Goal: Go to known website: Go to known website

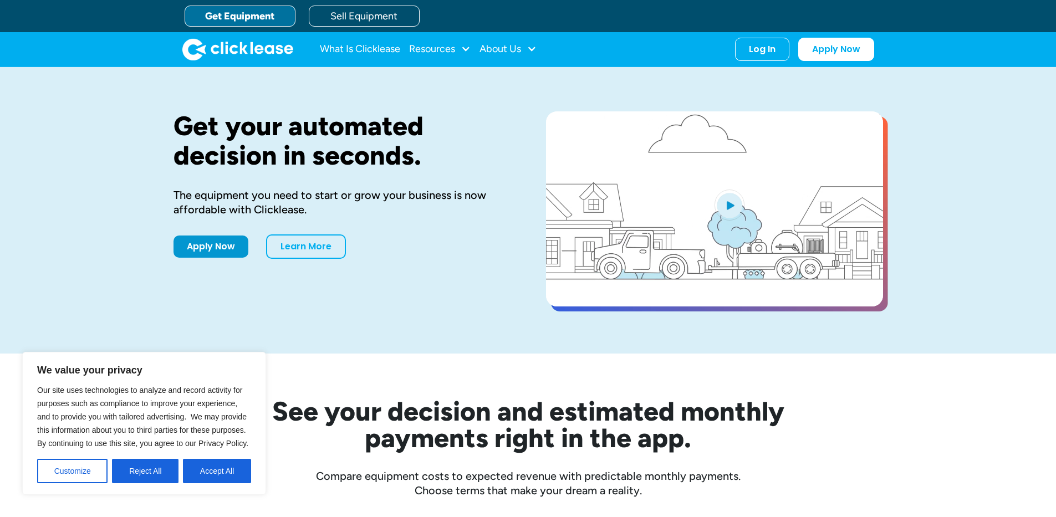
click at [341, 19] on link "Sell Equipment" at bounding box center [364, 16] width 111 height 21
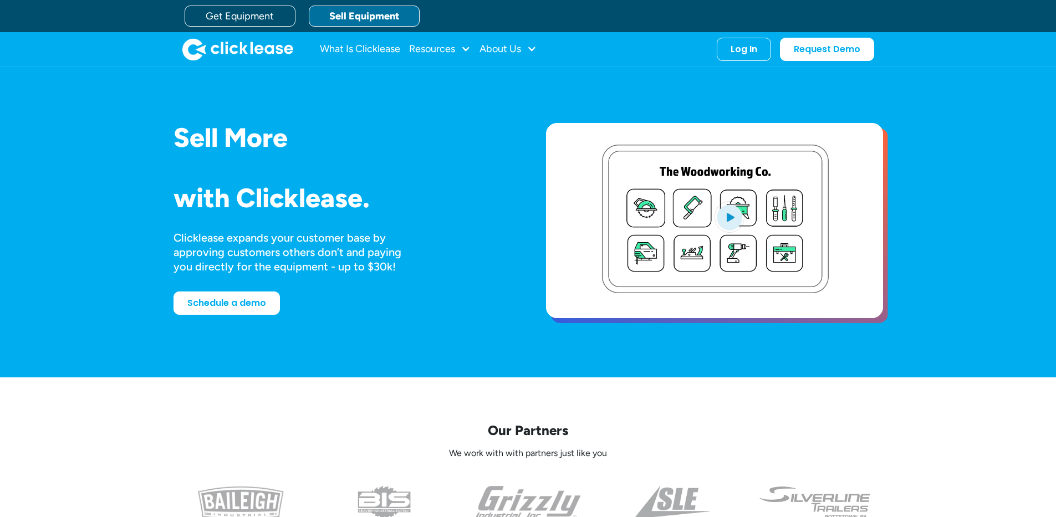
click at [726, 53] on div "Log In Account login I use Clicklease to get my equipment Partner Portal I offe…" at bounding box center [744, 49] width 54 height 23
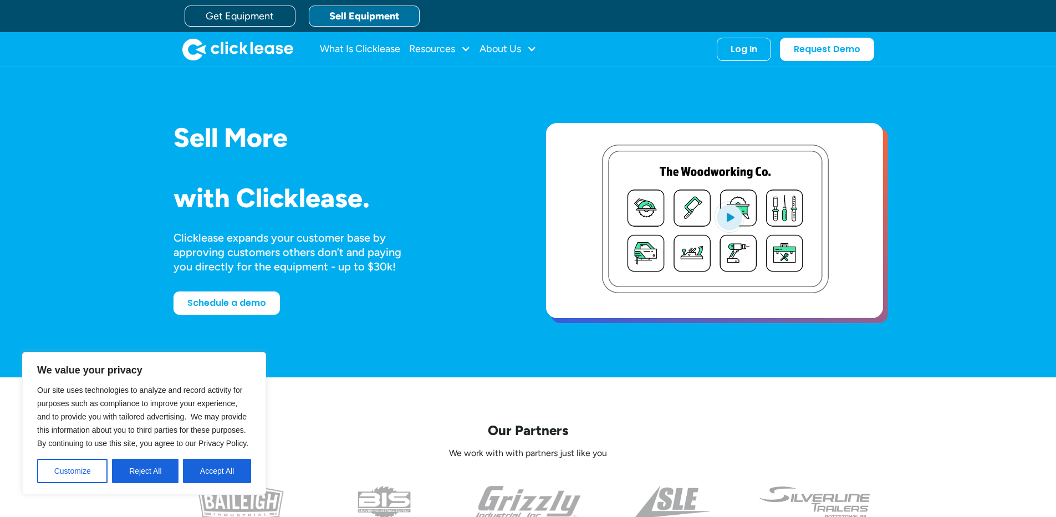
click at [237, 475] on button "Accept All" at bounding box center [217, 471] width 68 height 24
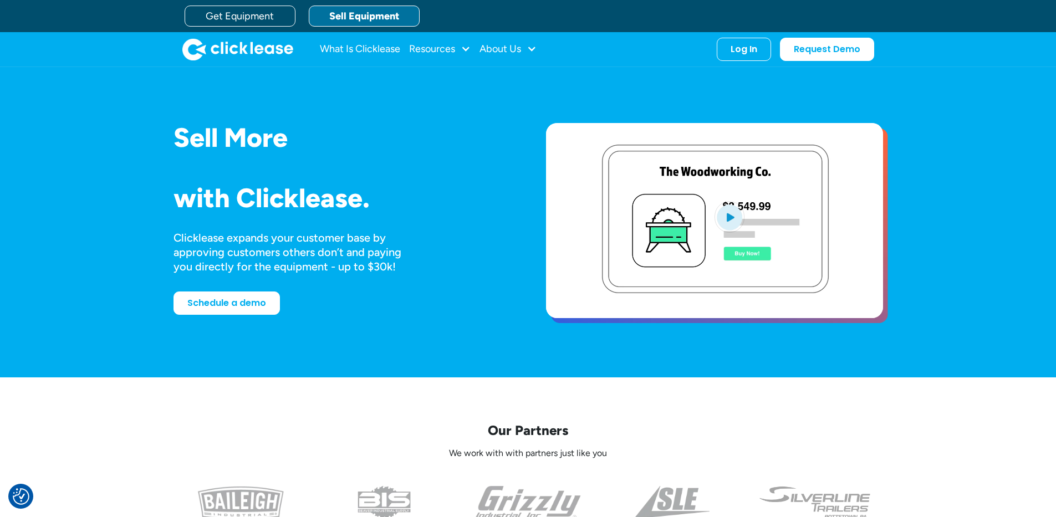
click at [745, 47] on div "Log In" at bounding box center [744, 49] width 27 height 11
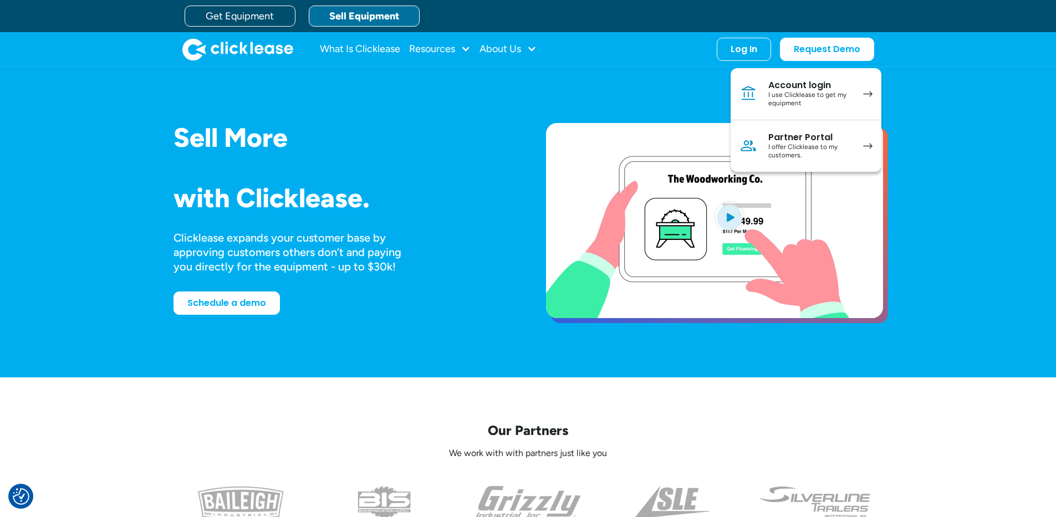
click at [801, 132] on div "Partner Portal" at bounding box center [810, 137] width 84 height 11
